Goal: Information Seeking & Learning: Learn about a topic

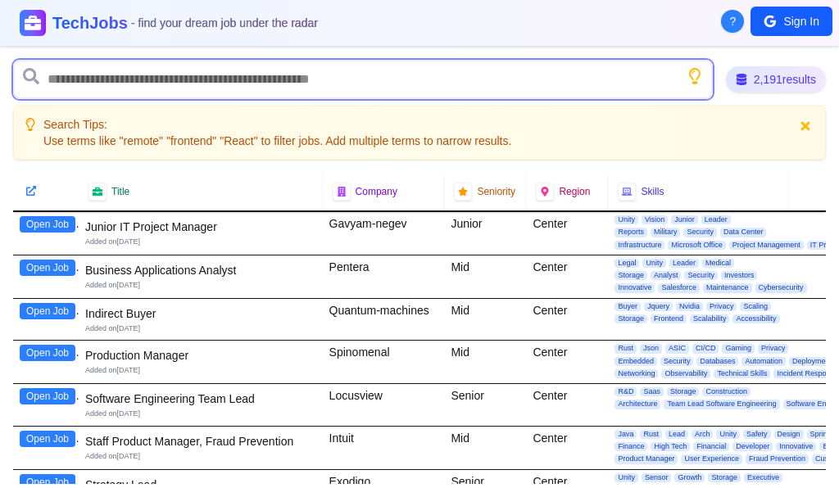
click at [90, 76] on input "text" at bounding box center [363, 79] width 700 height 39
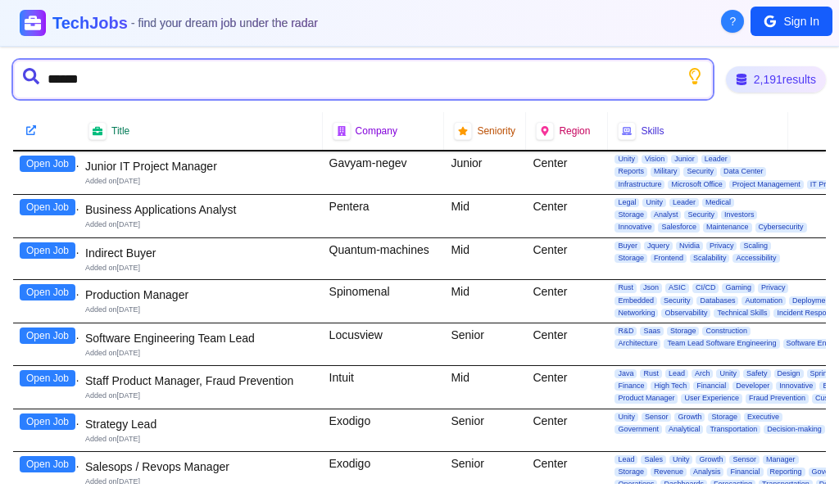
type input "*******"
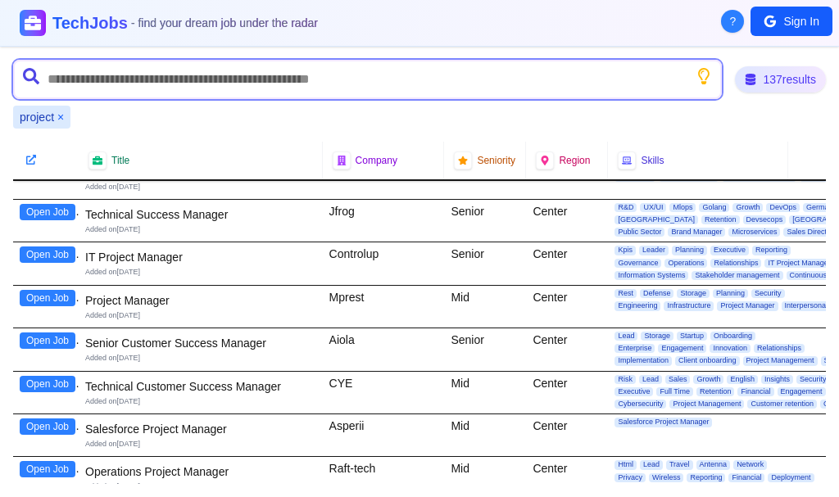
scroll to position [1393, 0]
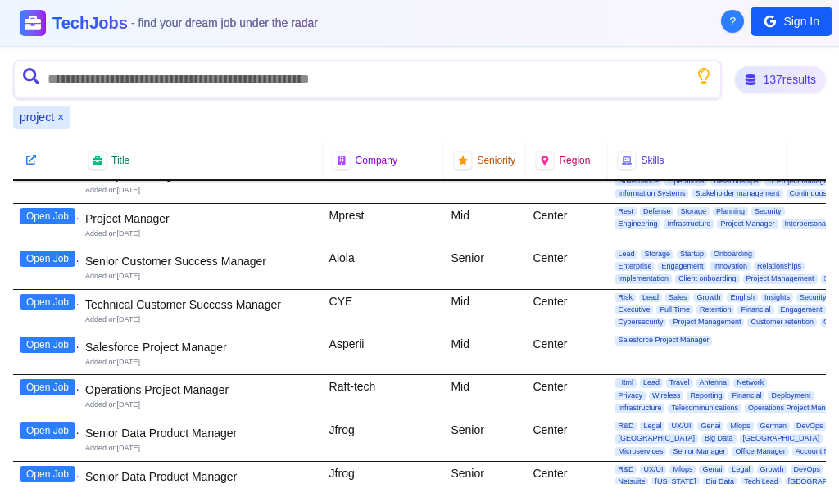
click at [53, 216] on button "Open Job" at bounding box center [48, 216] width 56 height 16
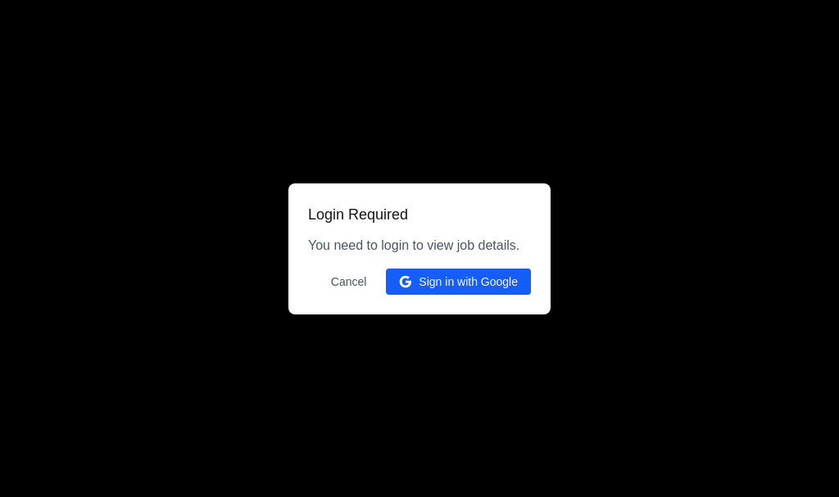
click at [474, 285] on button "Sign in with Google" at bounding box center [458, 282] width 145 height 26
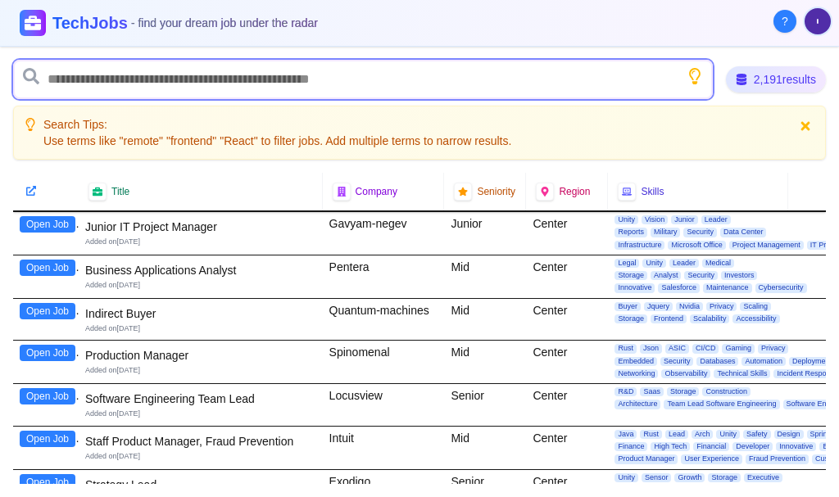
click at [170, 80] on input "text" at bounding box center [363, 79] width 700 height 39
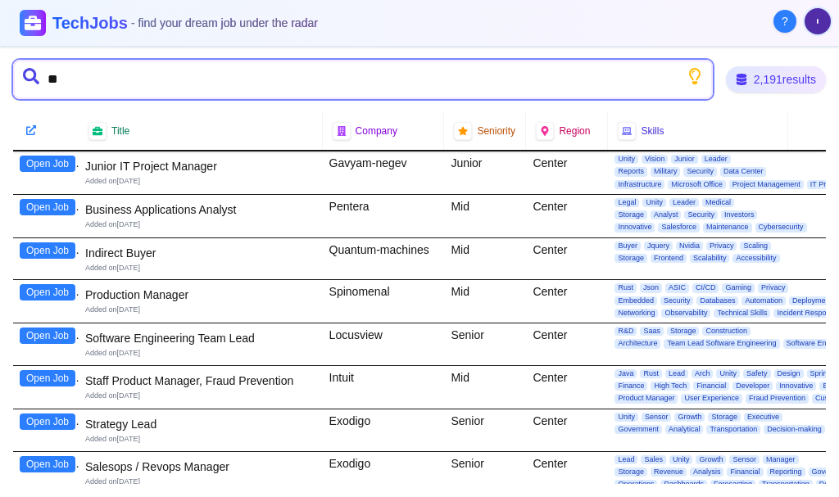
type input "*"
type input "*******"
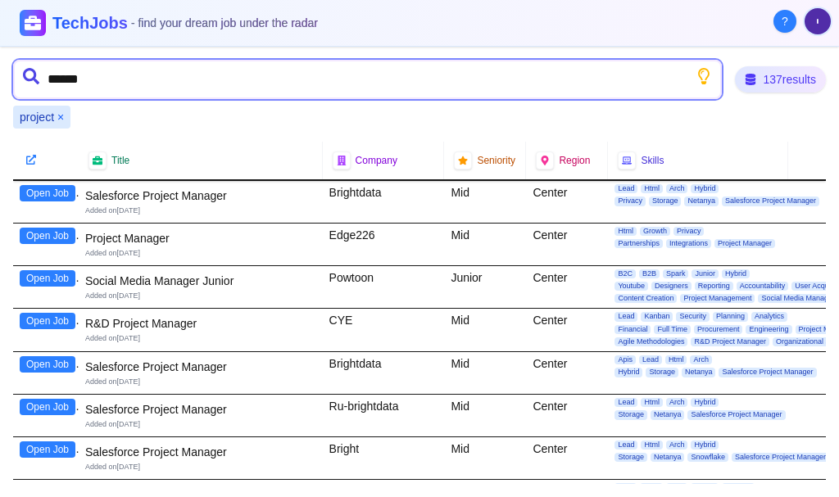
type input "*******"
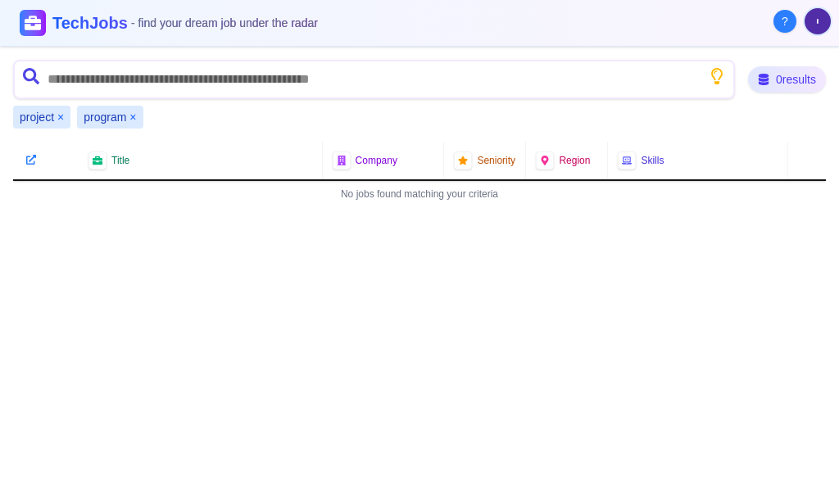
click at [132, 114] on button "×" at bounding box center [132, 117] width 7 height 16
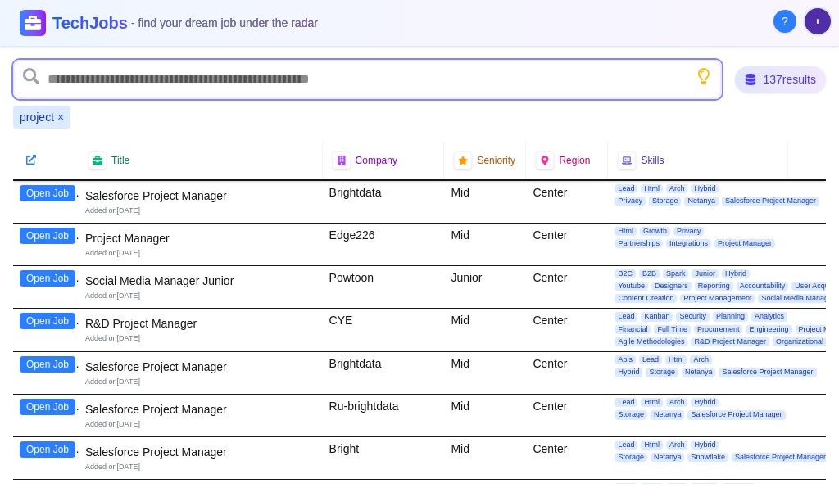
click at [157, 86] on input "text" at bounding box center [367, 79] width 709 height 39
type input "*******"
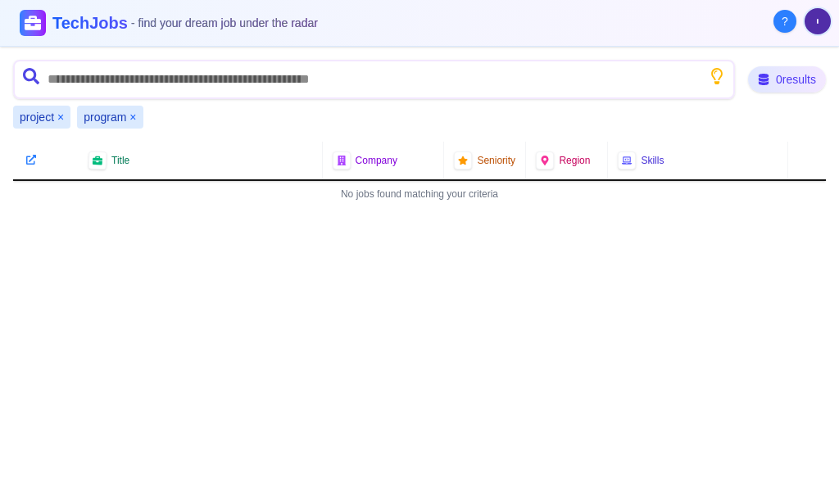
click at [137, 114] on div "program ×" at bounding box center [110, 117] width 66 height 23
click at [134, 116] on button "×" at bounding box center [132, 117] width 7 height 16
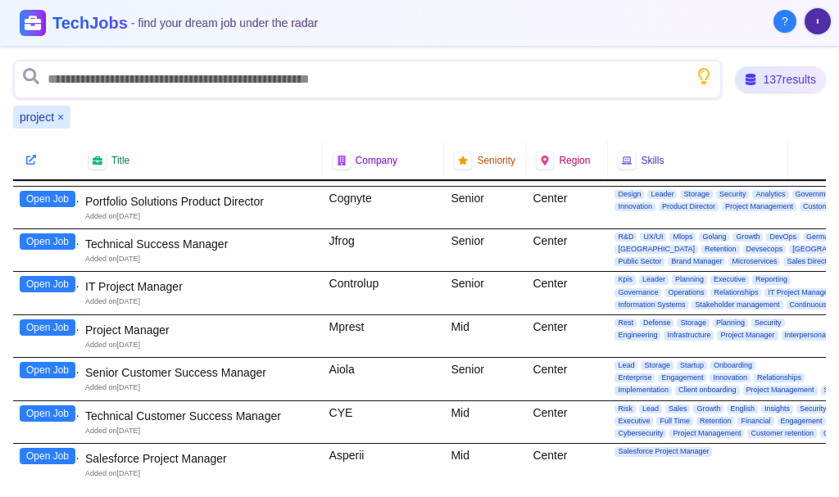
scroll to position [1311, 0]
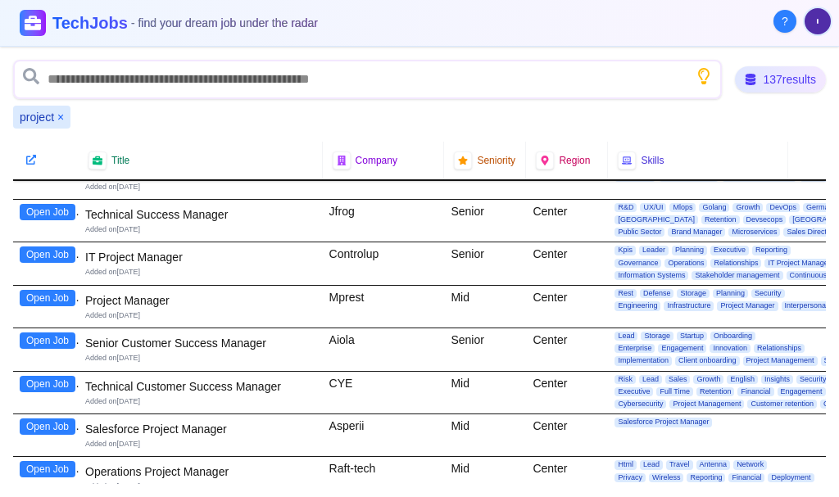
click at [61, 298] on button "Open Job" at bounding box center [48, 298] width 56 height 16
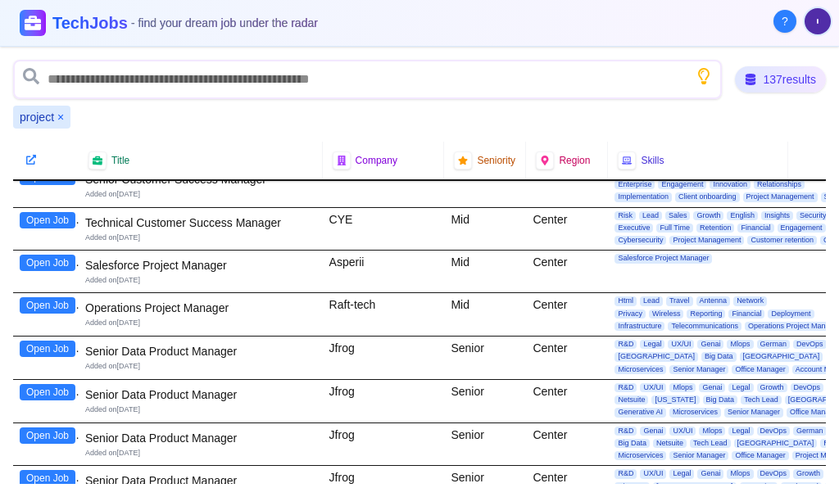
scroll to position [1557, 0]
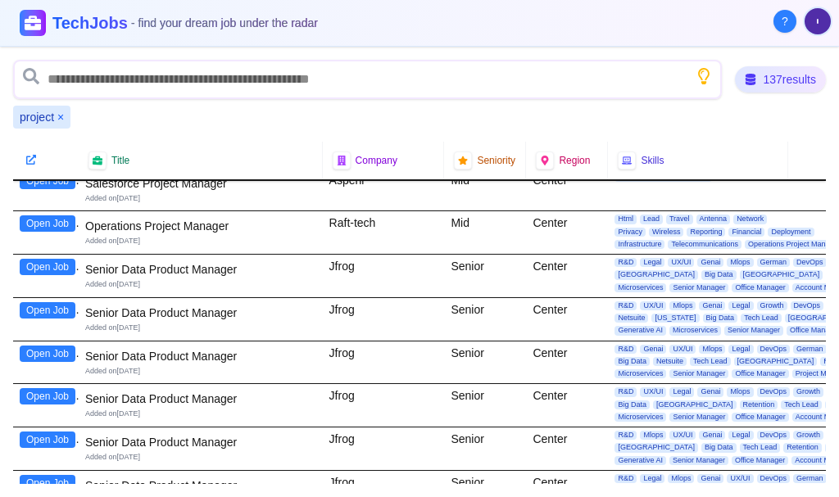
click at [50, 229] on button "Open Job" at bounding box center [48, 224] width 56 height 16
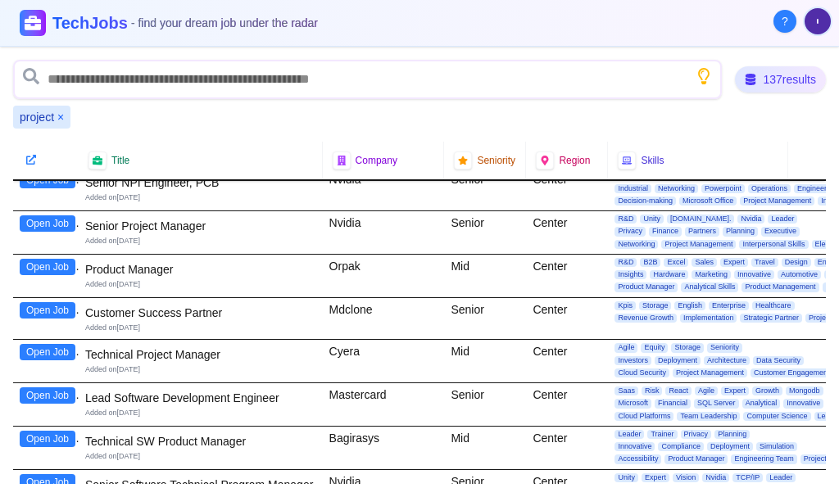
scroll to position [3196, 0]
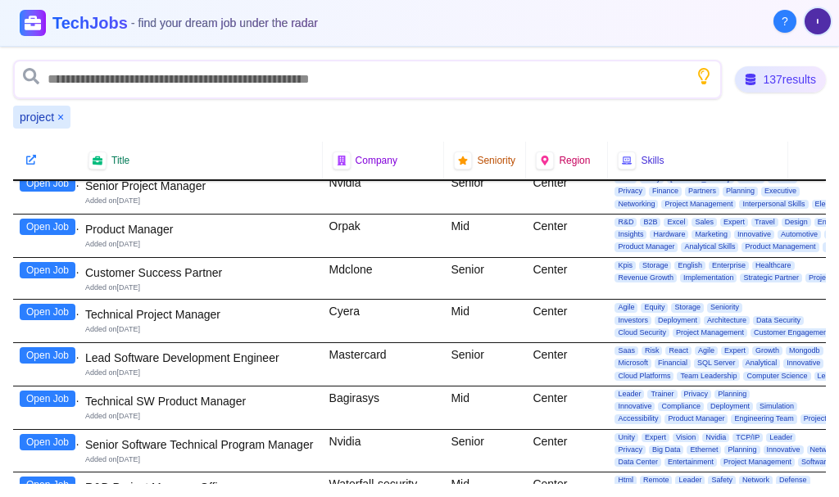
click at [54, 313] on button "Open Job" at bounding box center [48, 312] width 56 height 16
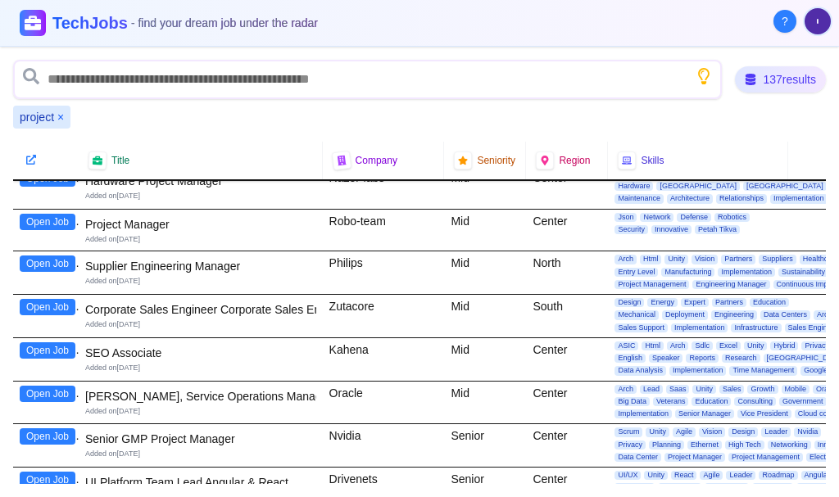
scroll to position [4179, 0]
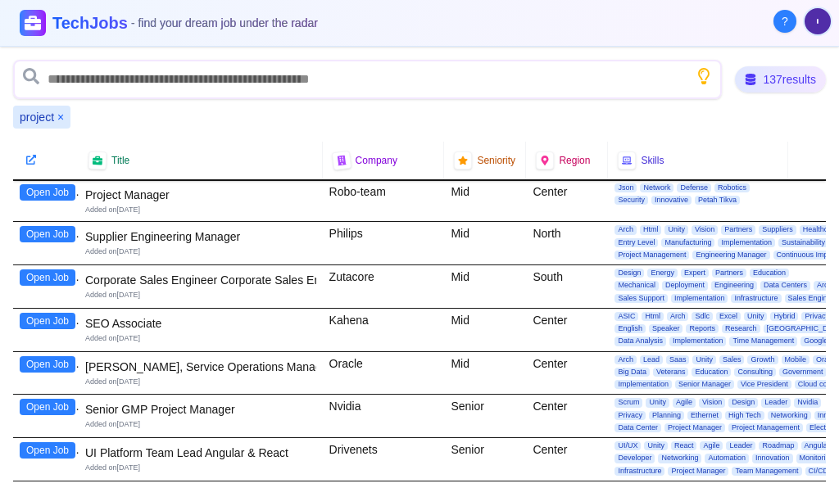
click at [31, 365] on button "Open Job" at bounding box center [48, 364] width 56 height 16
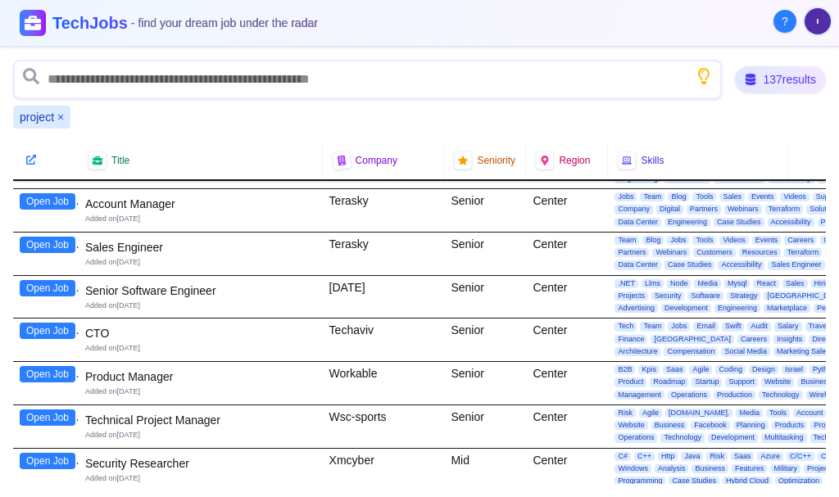
scroll to position [5244, 0]
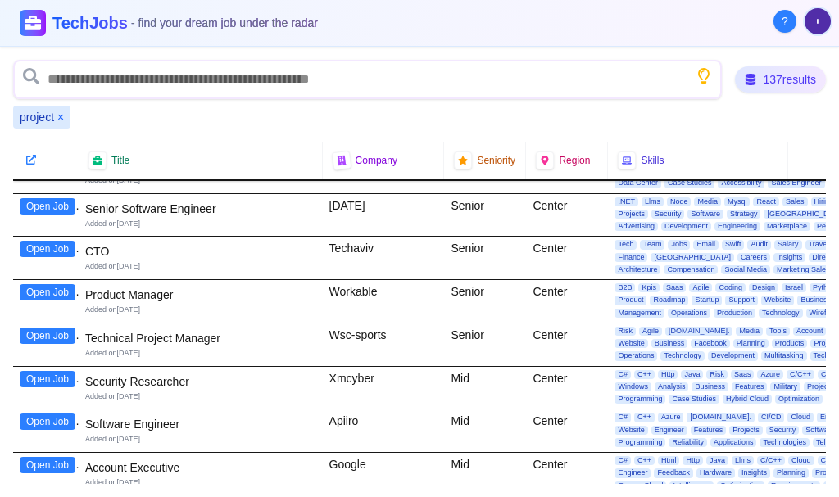
click at [61, 337] on button "Open Job" at bounding box center [48, 336] width 56 height 16
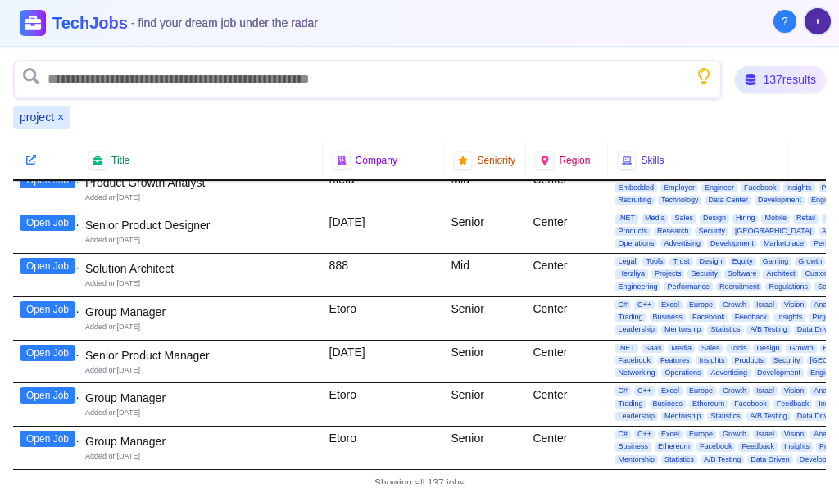
scroll to position [5641, 0]
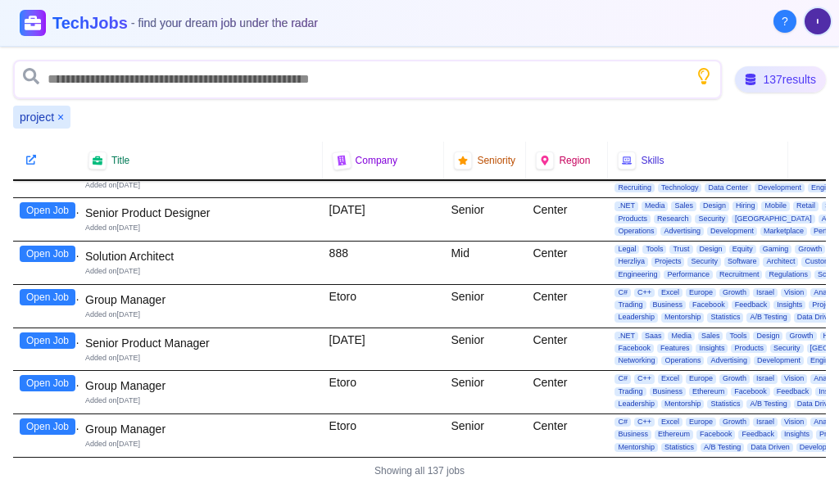
click at [58, 117] on button "×" at bounding box center [60, 117] width 7 height 16
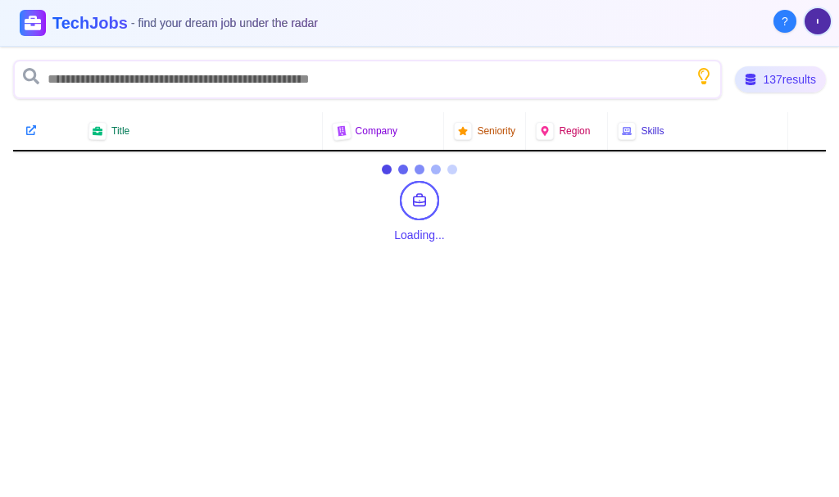
scroll to position [0, 0]
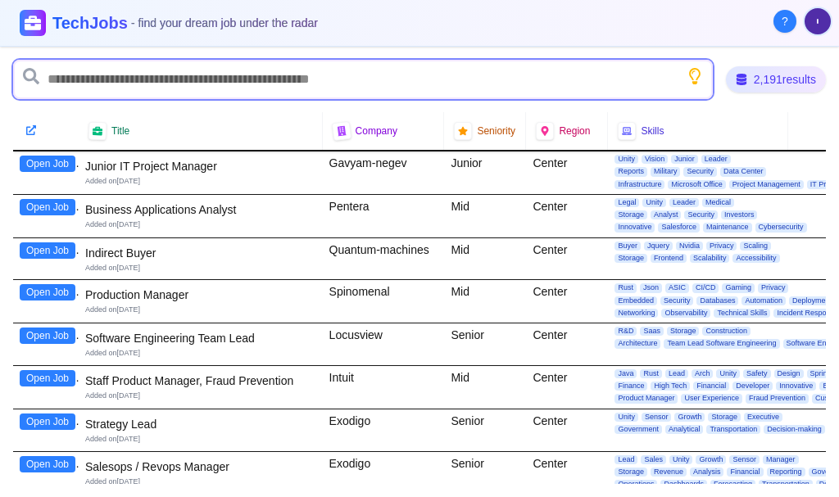
click at [80, 80] on input "text" at bounding box center [363, 79] width 700 height 39
type input "*******"
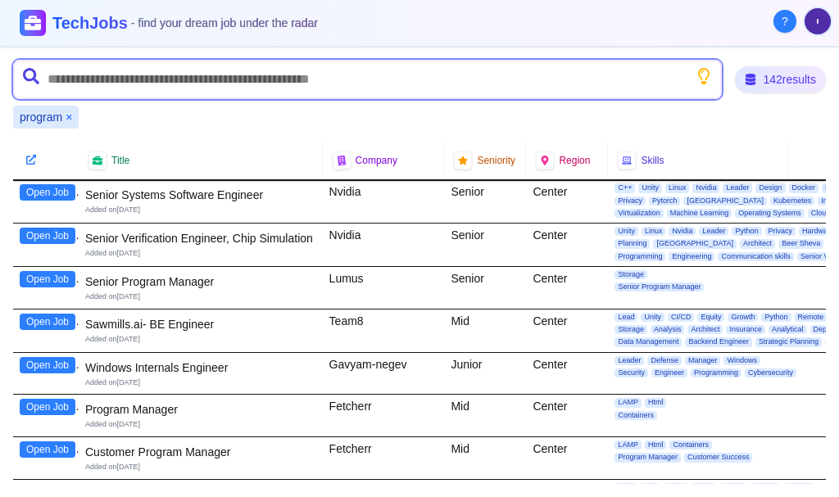
scroll to position [328, 0]
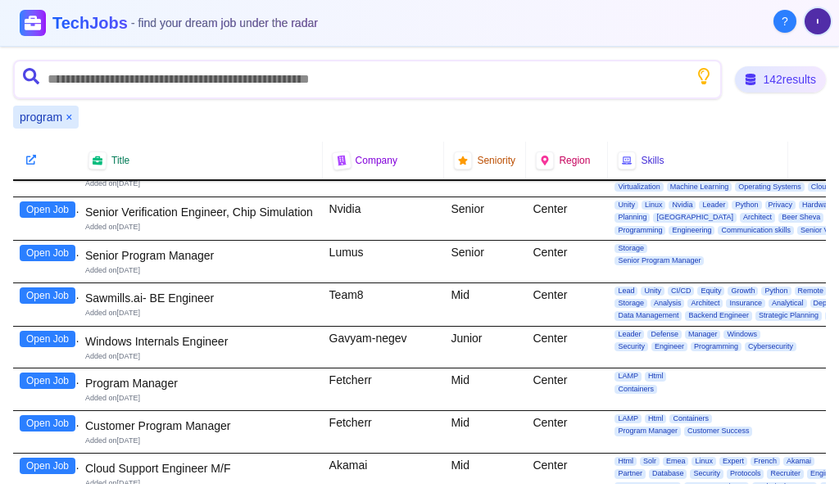
click at [66, 251] on button "Open Job" at bounding box center [48, 253] width 56 height 16
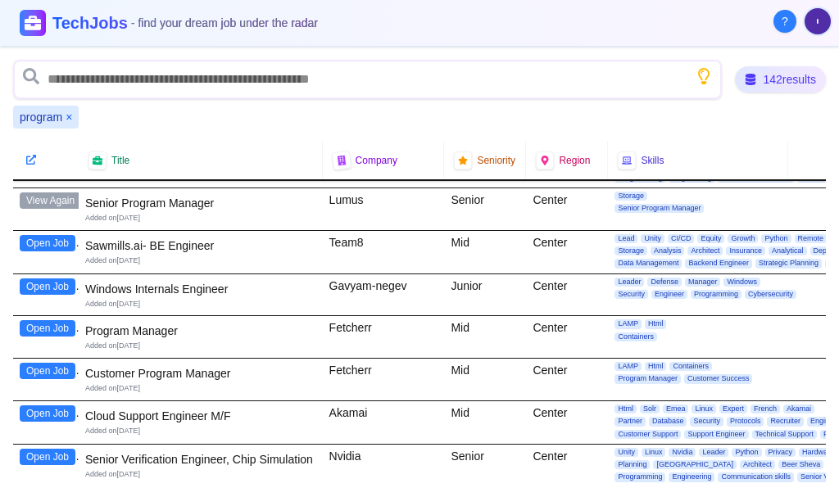
scroll to position [410, 0]
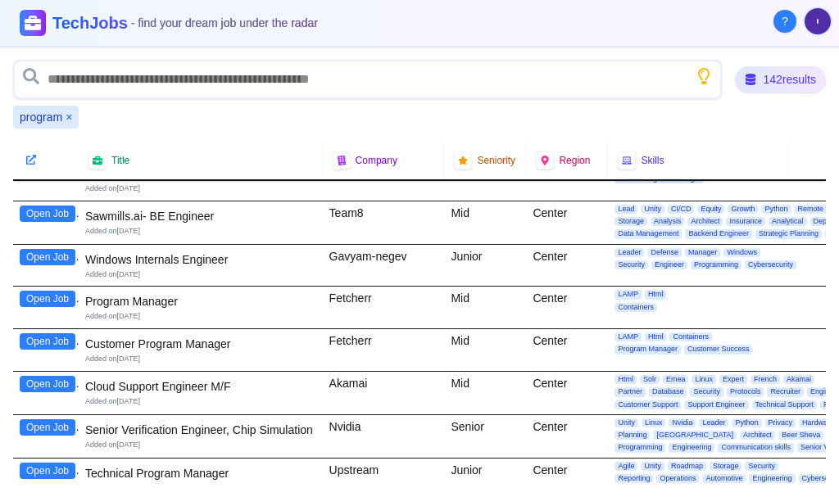
click at [46, 296] on button "Open Job" at bounding box center [48, 299] width 56 height 16
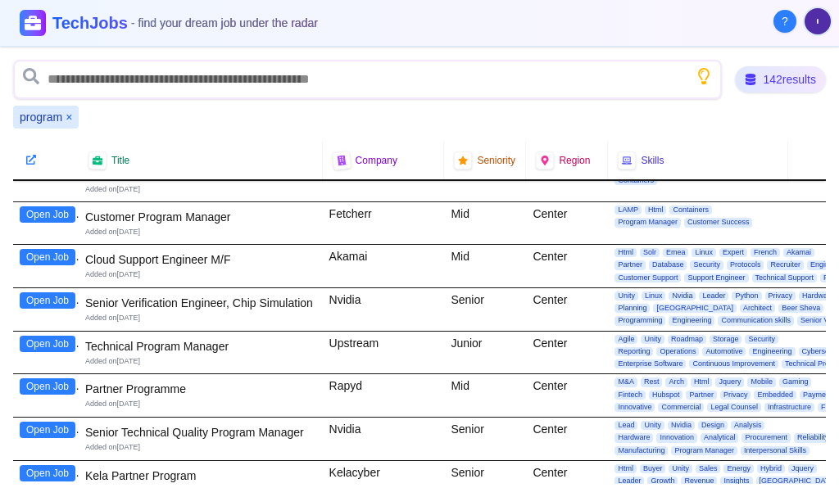
scroll to position [574, 0]
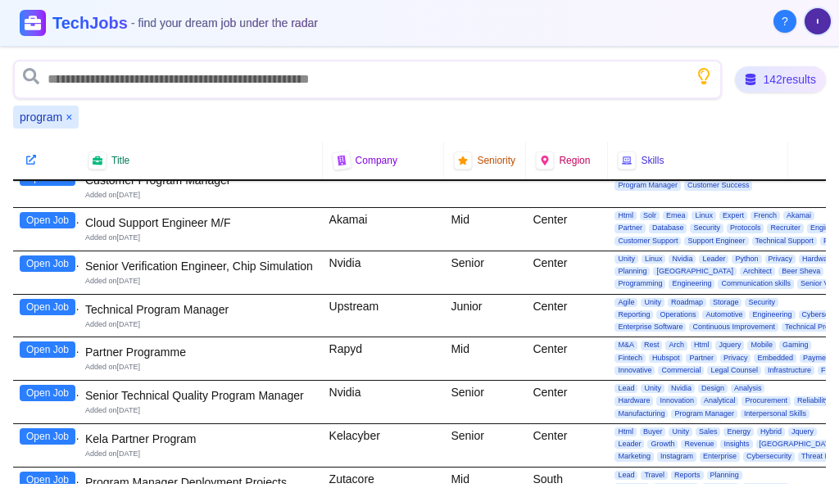
click at [48, 304] on button "Open Job" at bounding box center [48, 307] width 56 height 16
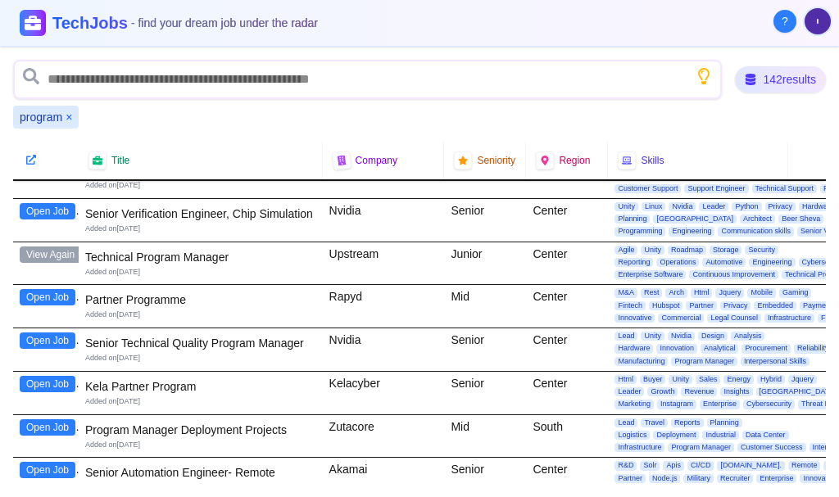
scroll to position [656, 0]
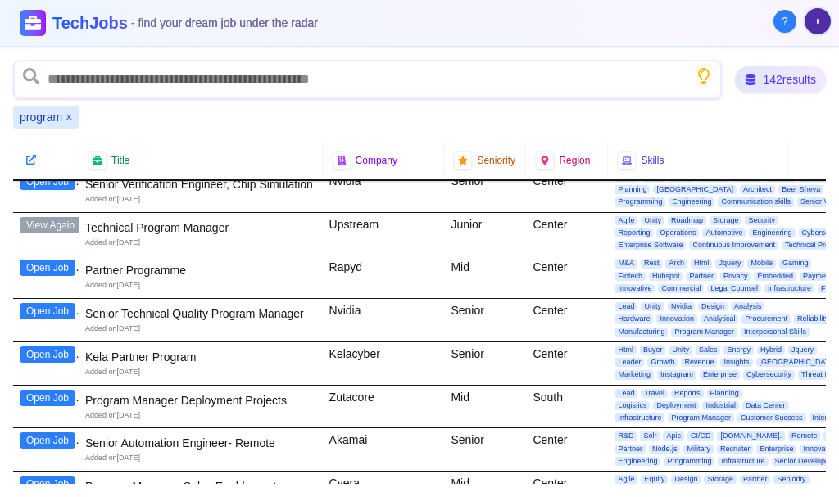
click at [62, 309] on button "Open Job" at bounding box center [48, 311] width 56 height 16
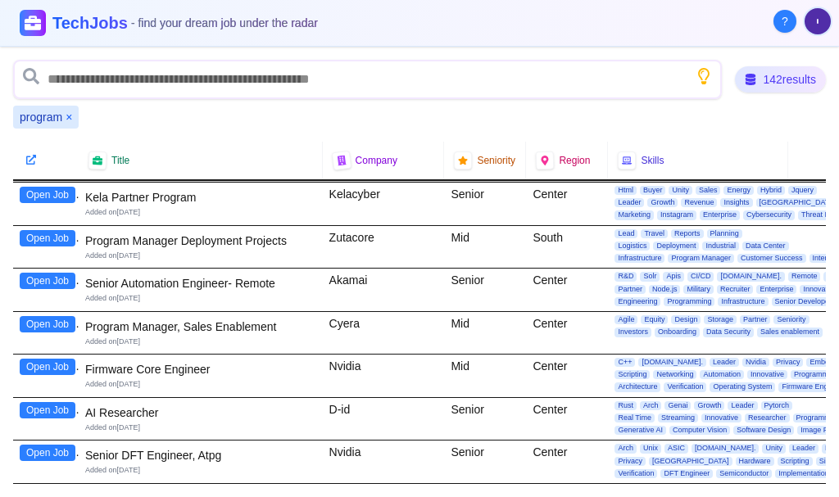
scroll to position [819, 0]
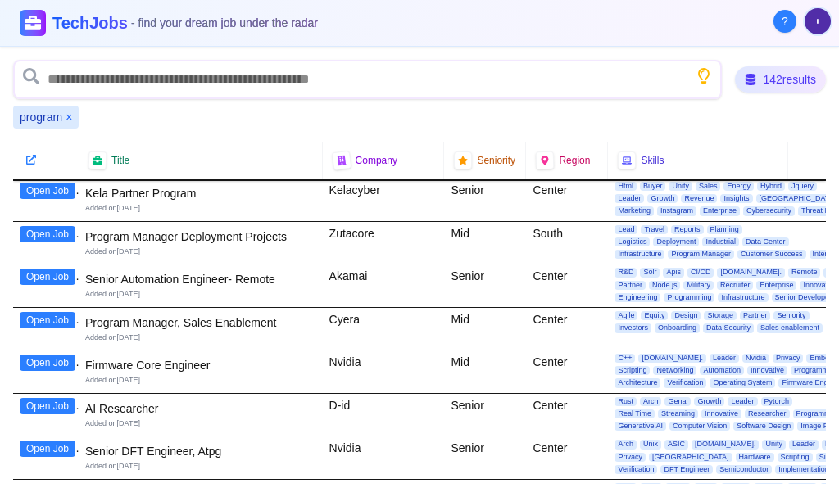
click at [48, 234] on button "Open Job" at bounding box center [48, 234] width 56 height 16
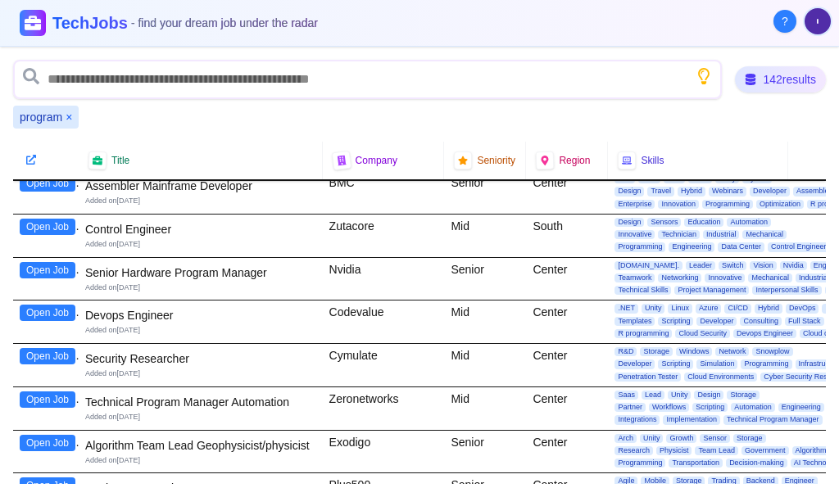
scroll to position [3278, 0]
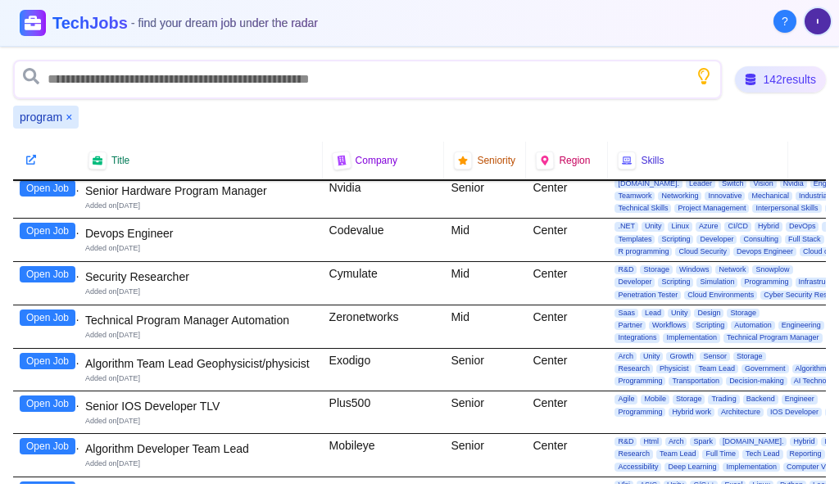
click at [51, 313] on button "Open Job" at bounding box center [48, 318] width 56 height 16
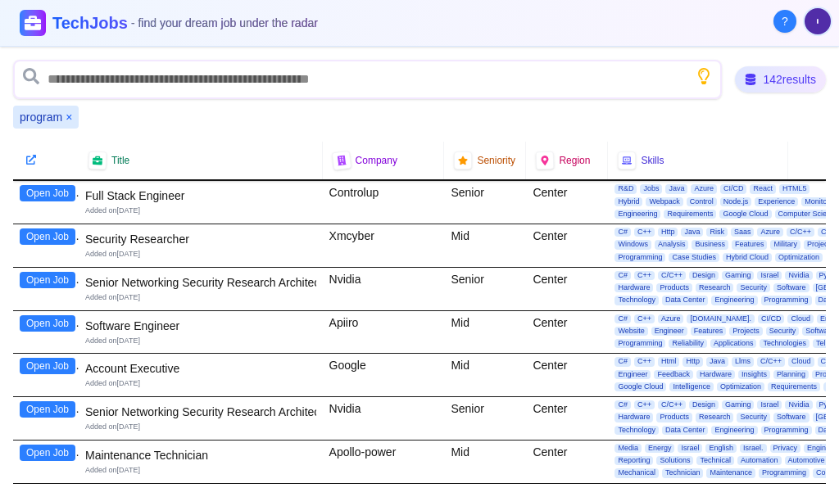
scroll to position [5857, 0]
